Goal: Find specific page/section: Find specific page/section

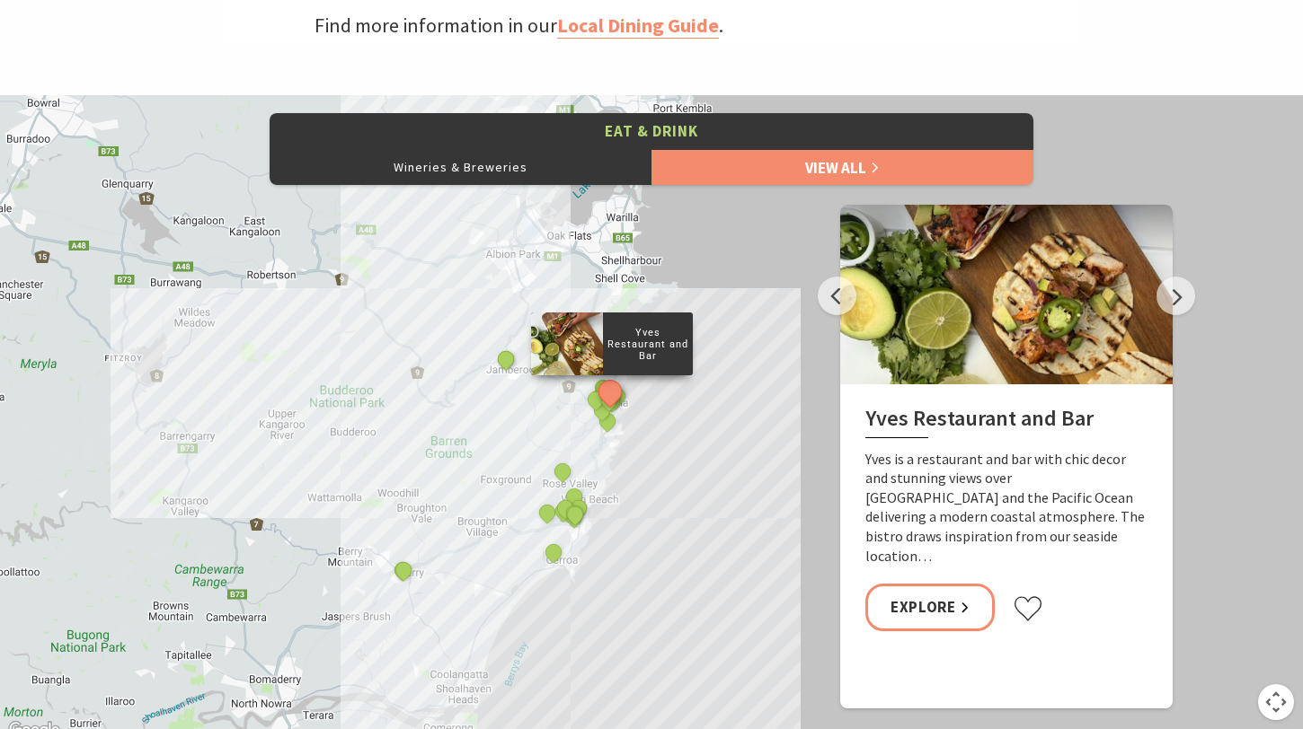
scroll to position [752, 0]
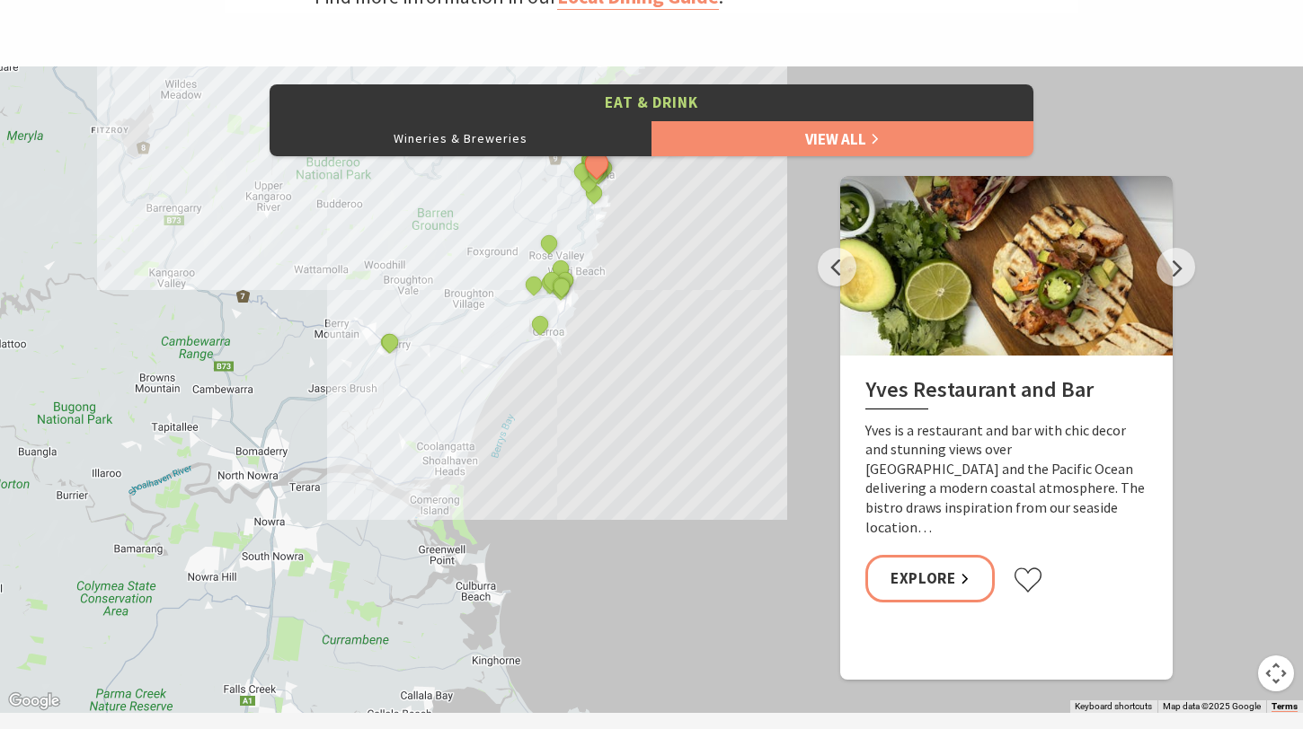
drag, startPoint x: 463, startPoint y: 511, endPoint x: 449, endPoint y: 308, distance: 203.5
click at [449, 308] on div "Yves Restaurant and Bar By The Sea The Treat Factory Slow Dough The [PERSON_NAM…" at bounding box center [651, 389] width 1303 height 647
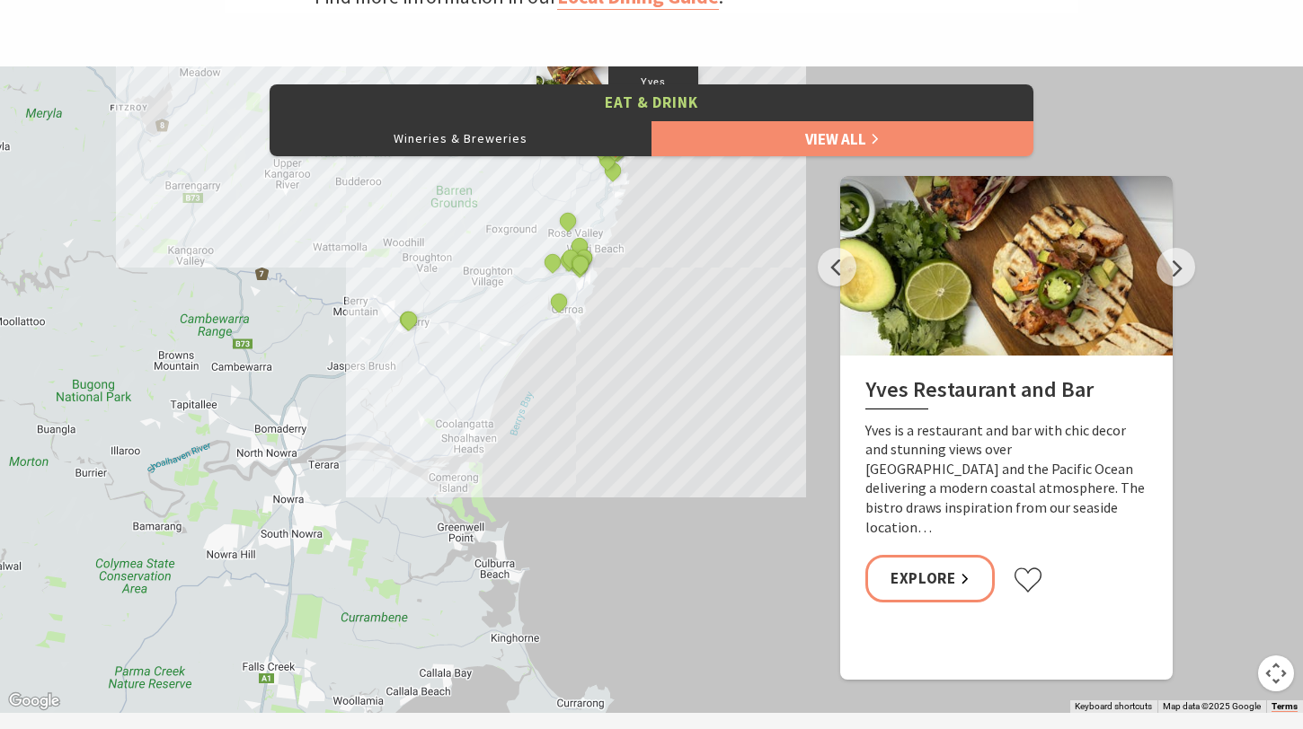
drag, startPoint x: 450, startPoint y: 436, endPoint x: 432, endPoint y: 557, distance: 122.6
click at [432, 556] on div "Yves Restaurant and Bar By The Sea The Treat Factory Slow Dough The [PERSON_NAM…" at bounding box center [651, 389] width 1303 height 647
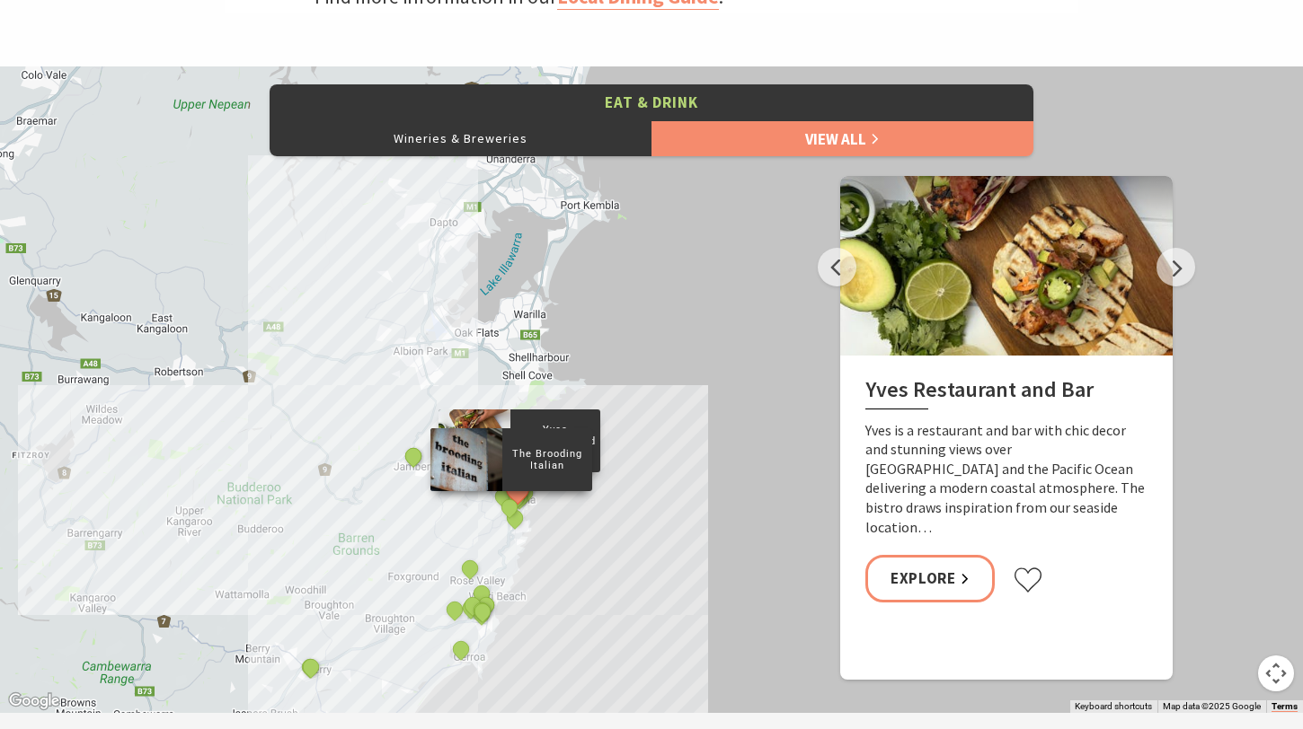
drag, startPoint x: 496, startPoint y: 567, endPoint x: 498, endPoint y: 510, distance: 56.6
click at [498, 510] on div "The Brooding Italian" at bounding box center [511, 509] width 27 height 27
drag, startPoint x: 569, startPoint y: 576, endPoint x: 579, endPoint y: 533, distance: 44.2
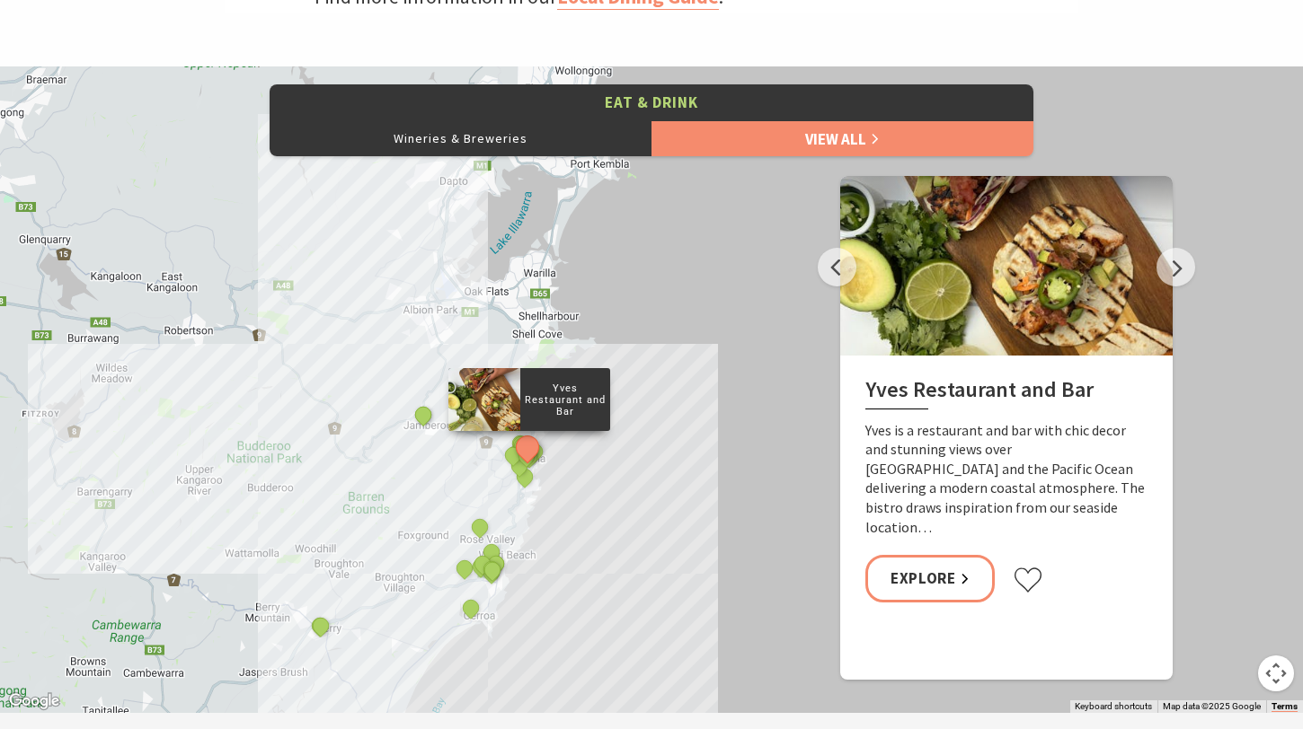
click at [579, 533] on div "Yves Restaurant and Bar By The Sea The Treat Factory Slow Dough The [PERSON_NAM…" at bounding box center [651, 389] width 1303 height 647
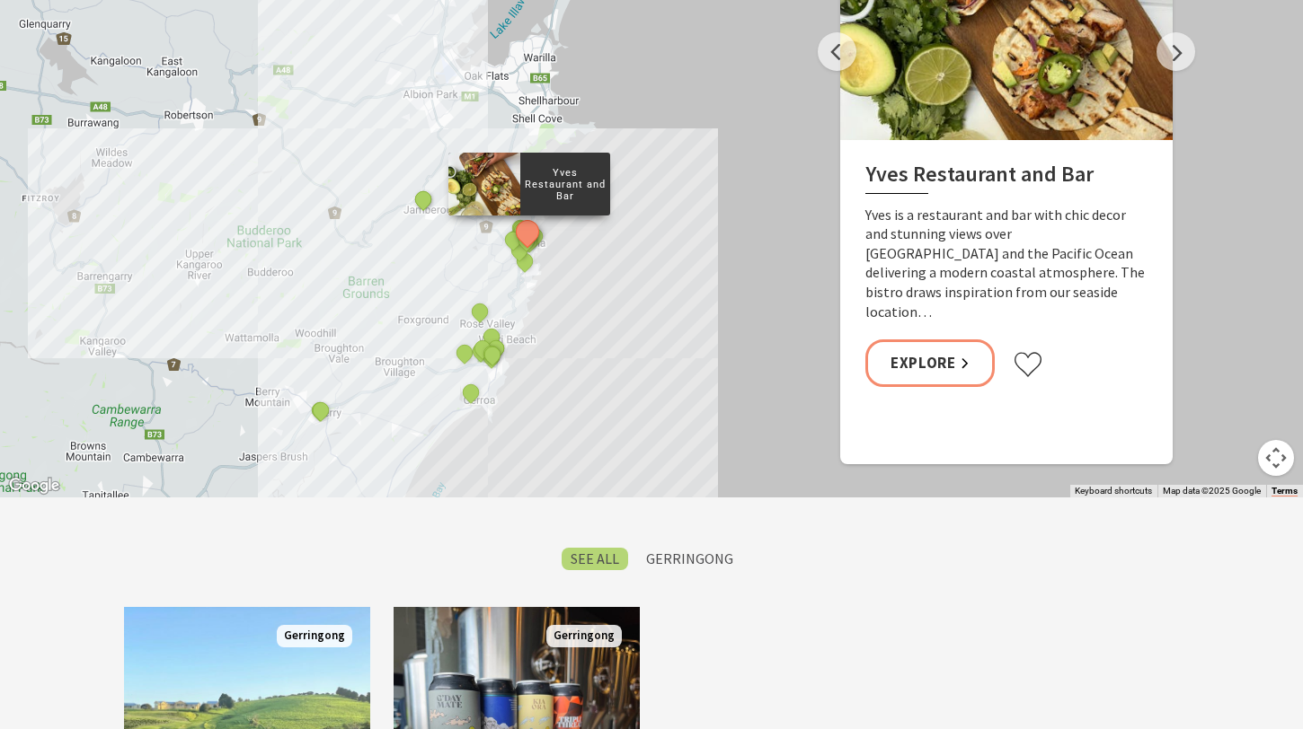
scroll to position [994, 0]
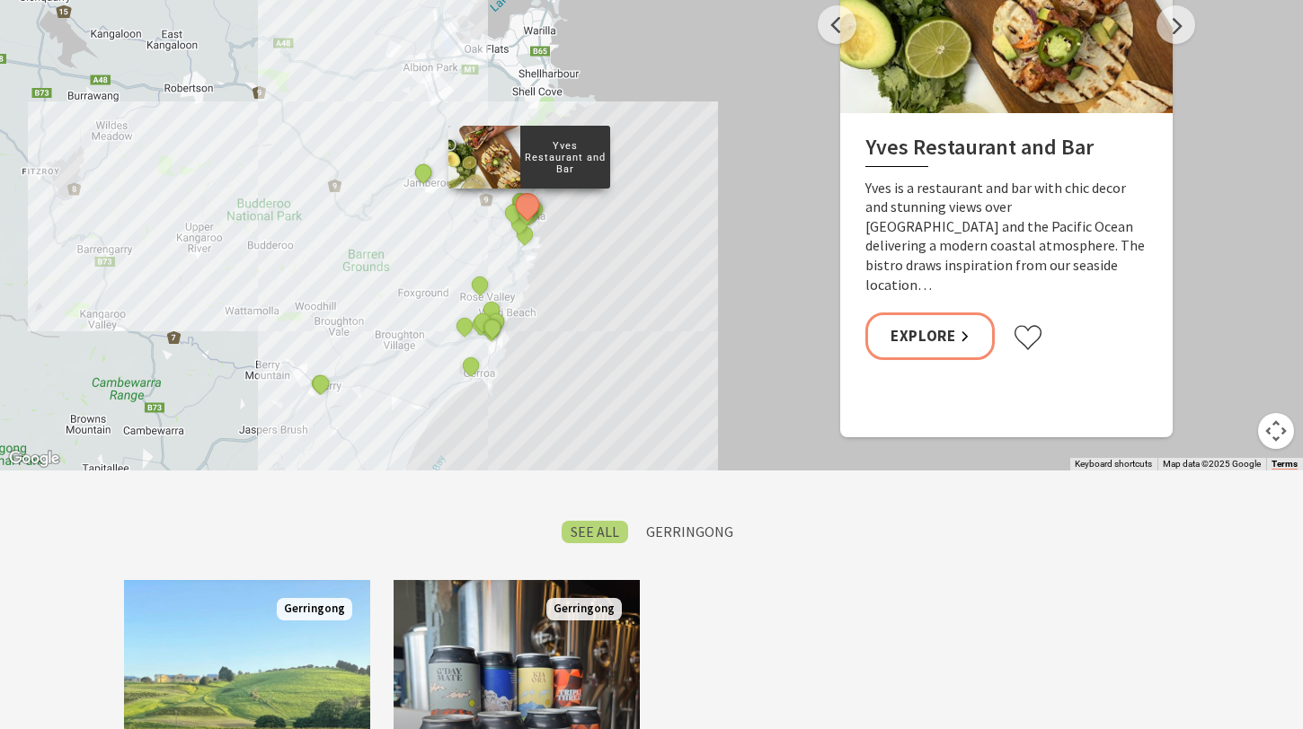
drag, startPoint x: 517, startPoint y: 368, endPoint x: 532, endPoint y: 339, distance: 33.3
click at [532, 339] on div "Yves Restaurant and Bar By The Sea The Treat Factory Slow Dough The [PERSON_NAM…" at bounding box center [651, 147] width 1303 height 647
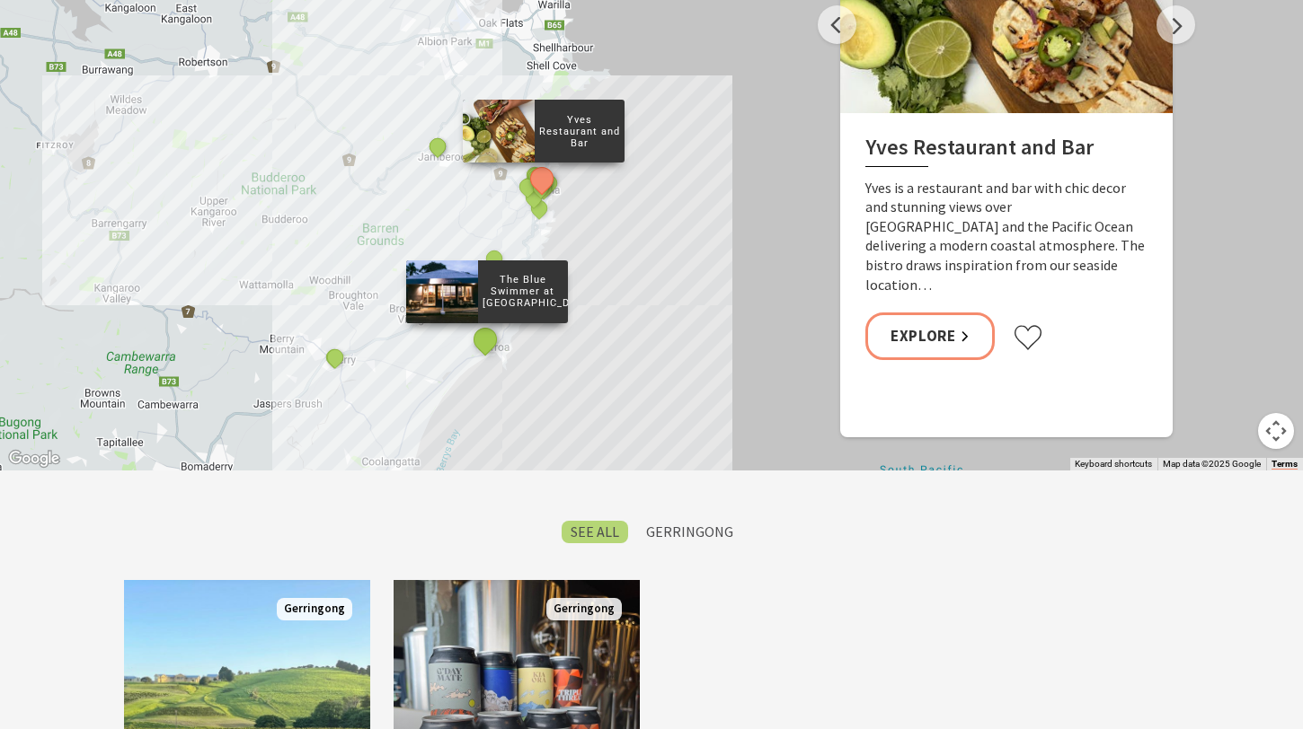
click at [482, 340] on button "See detail about The Blue Swimmer at Seahaven" at bounding box center [484, 339] width 33 height 33
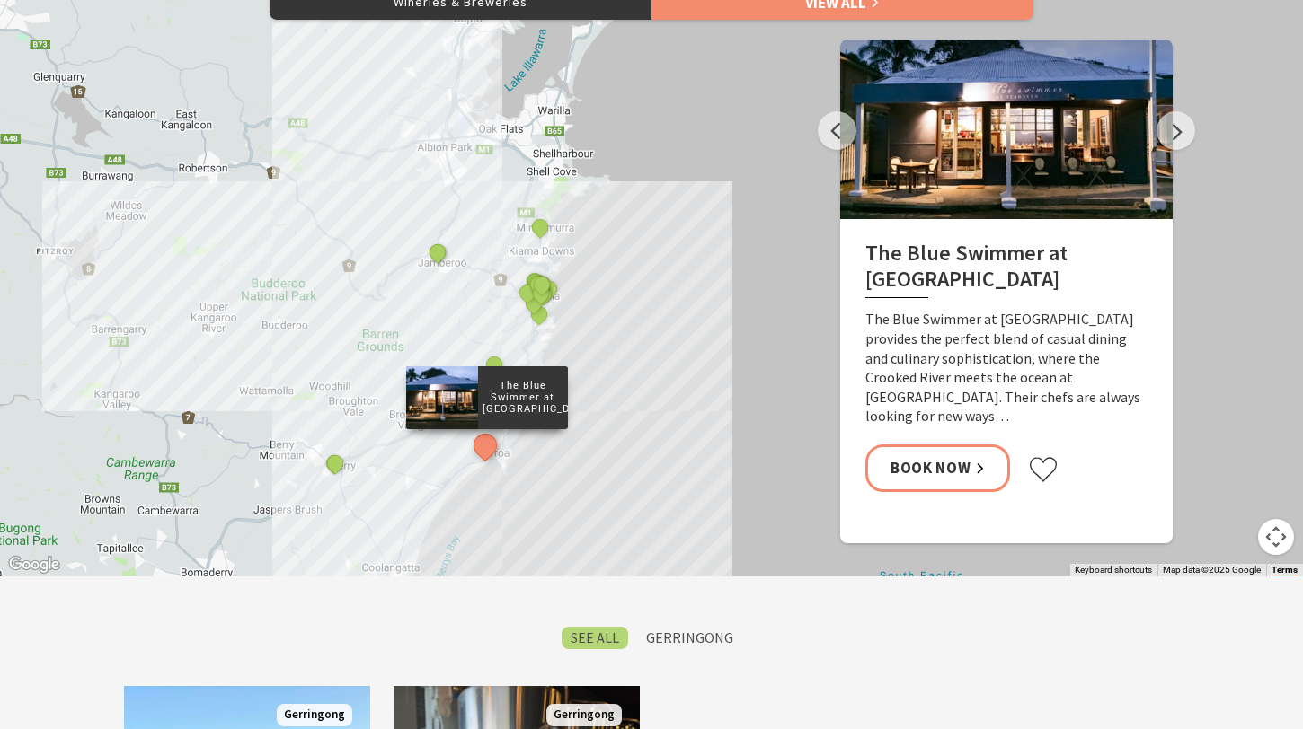
scroll to position [887, 0]
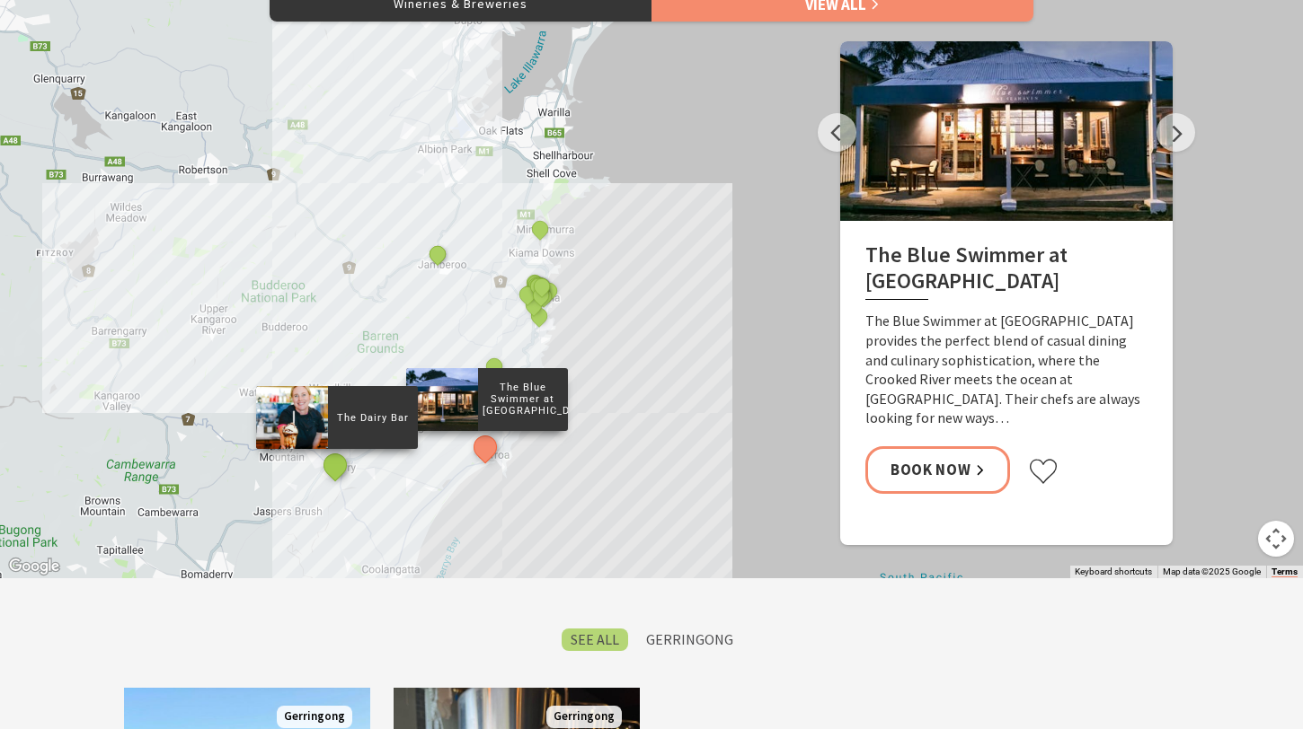
click at [335, 475] on button "See detail about The Dairy Bar" at bounding box center [334, 465] width 33 height 33
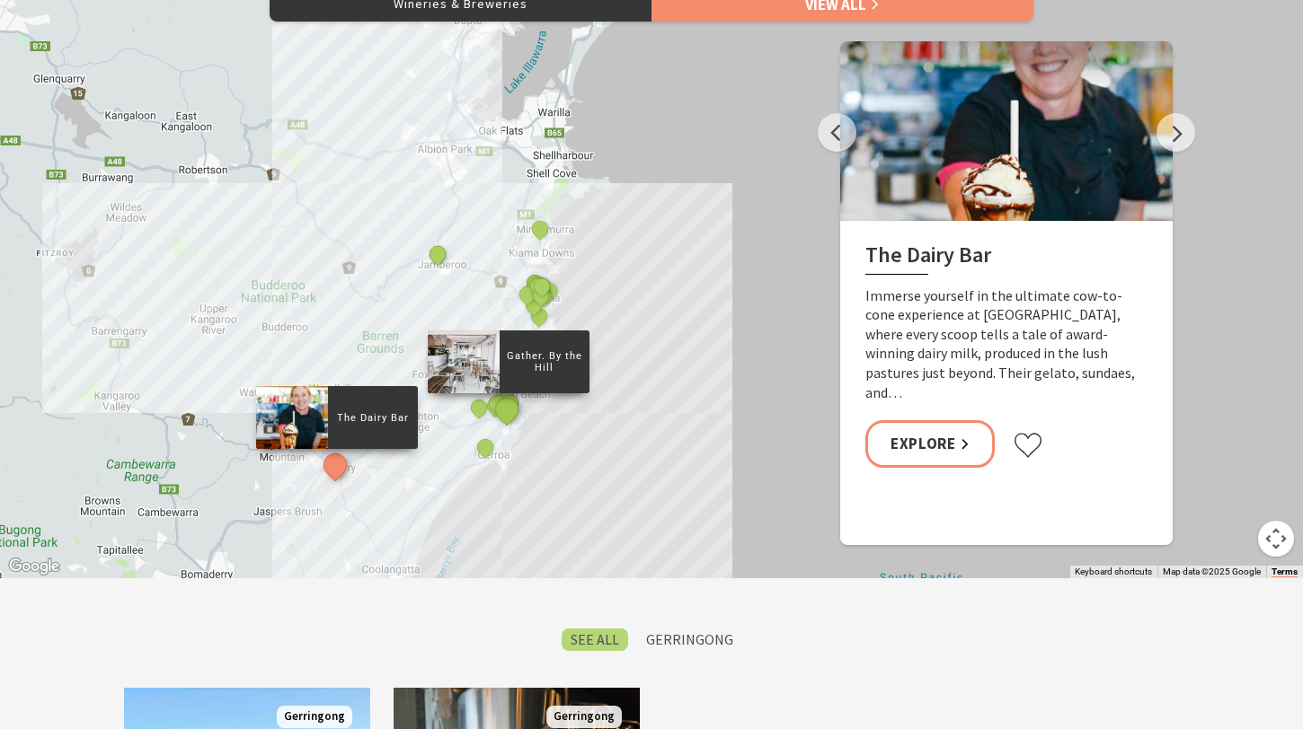
click at [505, 420] on button "See detail about Gather. By the Hill" at bounding box center [506, 409] width 33 height 33
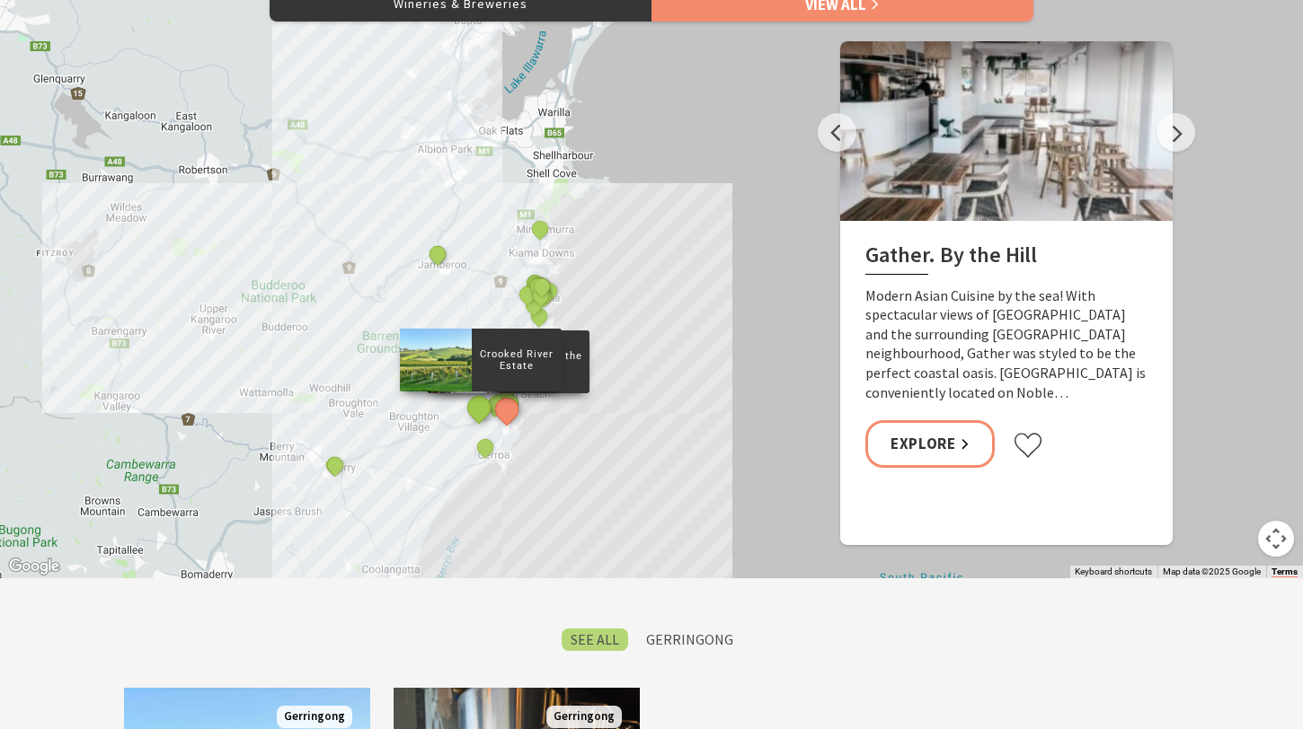
click at [474, 411] on button "See detail about Crooked River Estate" at bounding box center [479, 408] width 33 height 33
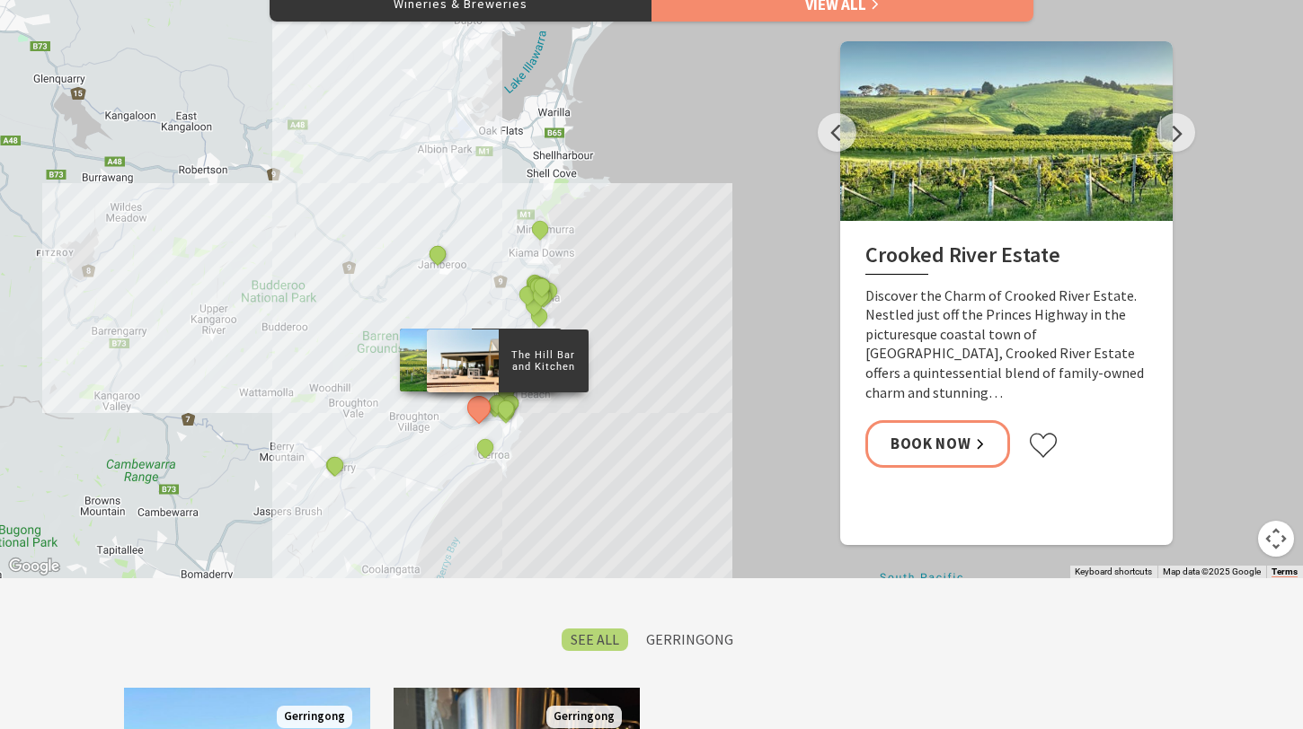
click at [494, 408] on div "The Hill Bar and Kitchen" at bounding box center [507, 409] width 27 height 27
click at [501, 370] on p "The Hill Bar and Kitchen" at bounding box center [544, 360] width 90 height 29
click at [495, 406] on div "Gather. By the Hill" at bounding box center [508, 411] width 27 height 27
click at [495, 402] on div "Gather. By the Hill" at bounding box center [508, 411] width 27 height 27
click at [468, 369] on div at bounding box center [464, 362] width 72 height 63
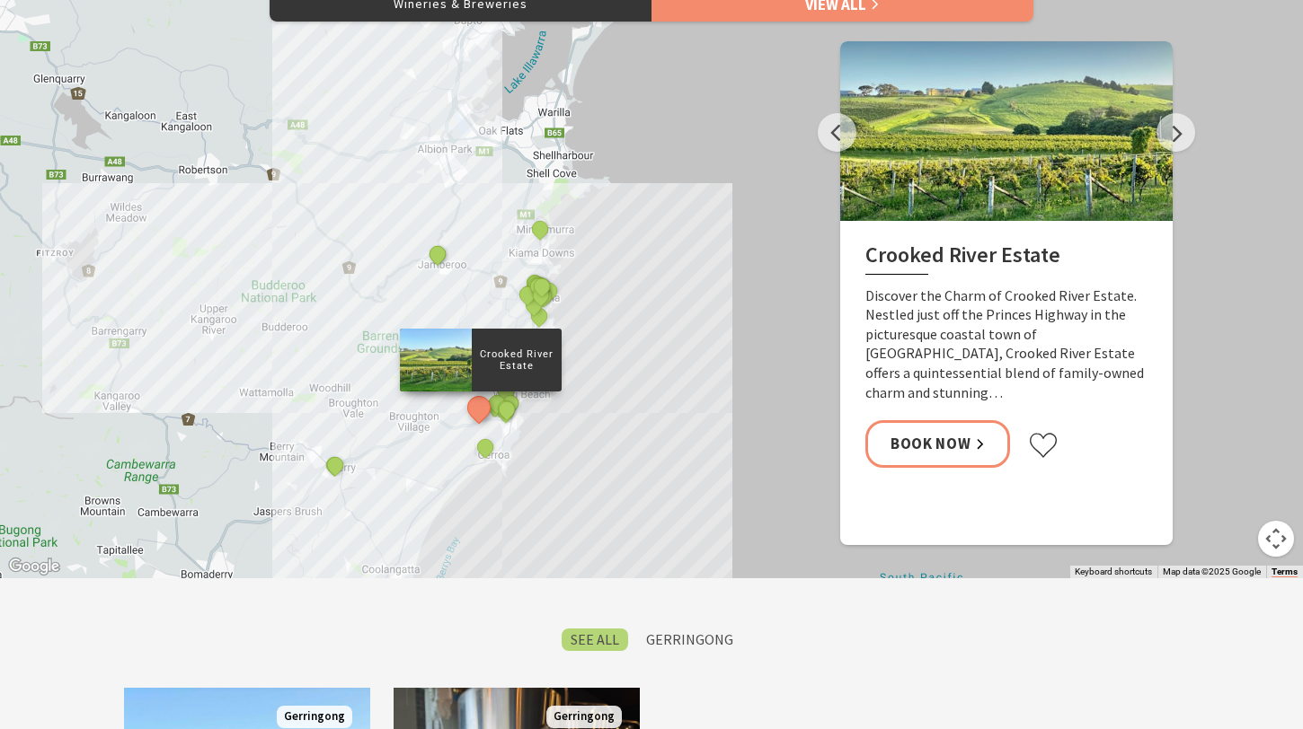
click at [738, 401] on div "Yves Restaurant and Bar By The Sea The Treat Factory Slow Dough The [PERSON_NAM…" at bounding box center [1311, 684] width 1321 height 859
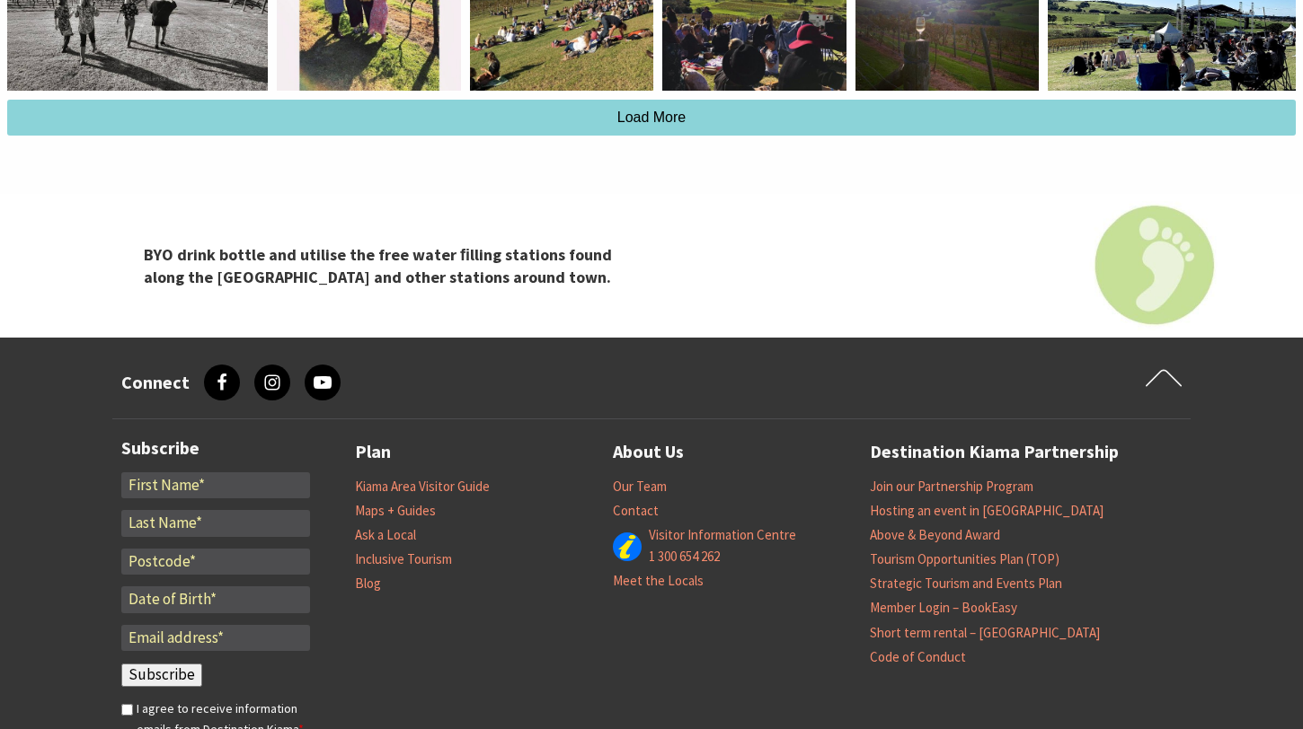
scroll to position [2557, 0]
